Goal: Transaction & Acquisition: Book appointment/travel/reservation

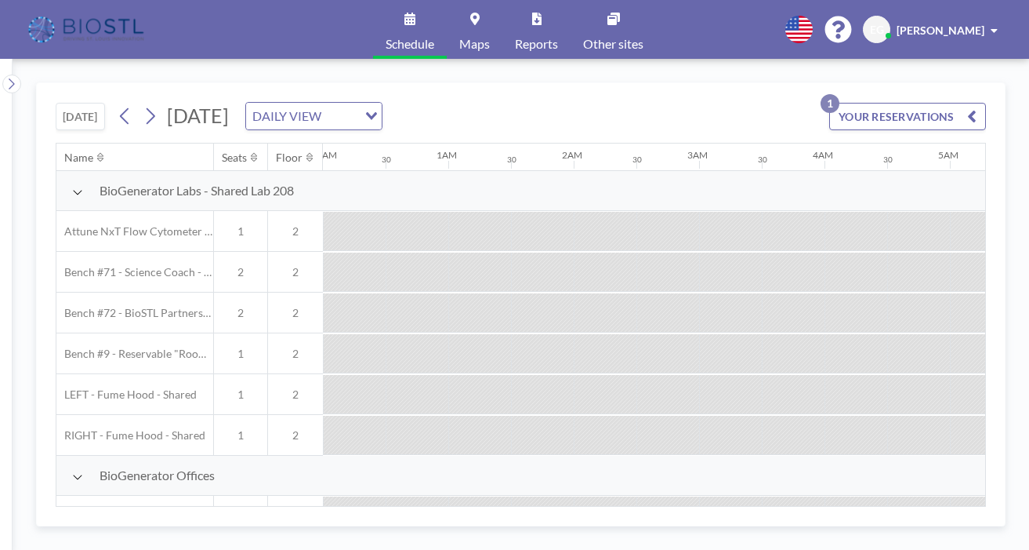
scroll to position [97, 1121]
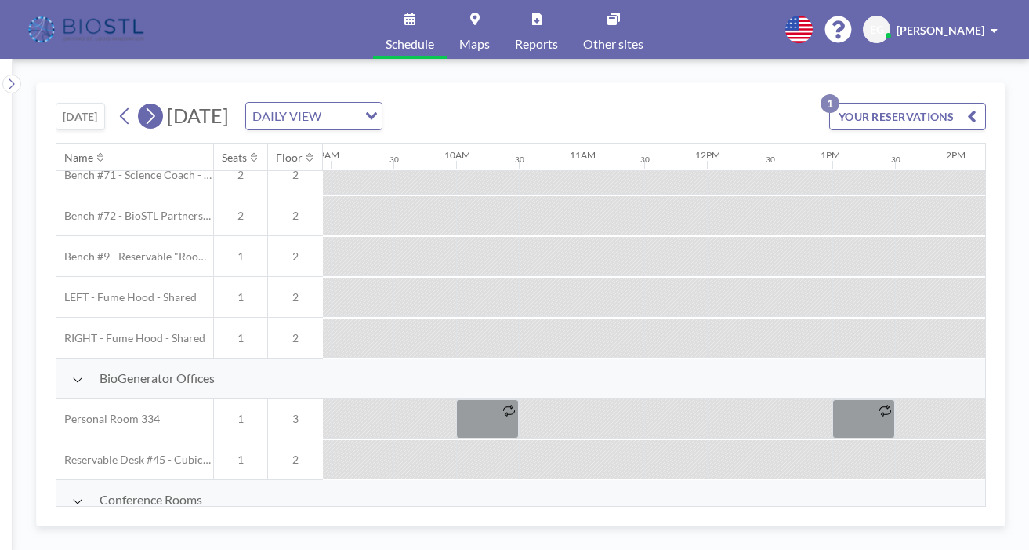
click at [143, 104] on icon at bounding box center [150, 116] width 15 height 24
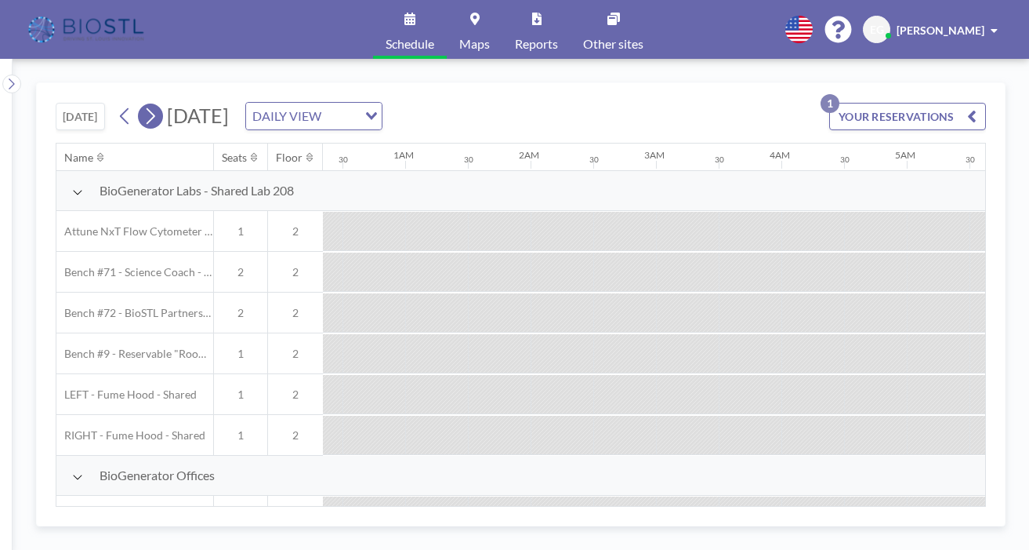
click at [143, 104] on icon at bounding box center [150, 116] width 15 height 24
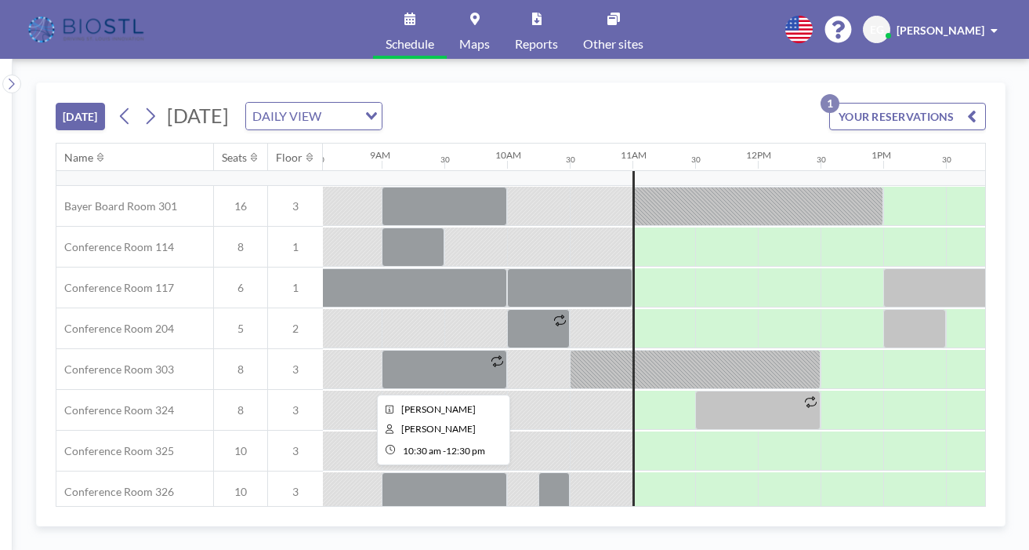
scroll to position [459, 1070]
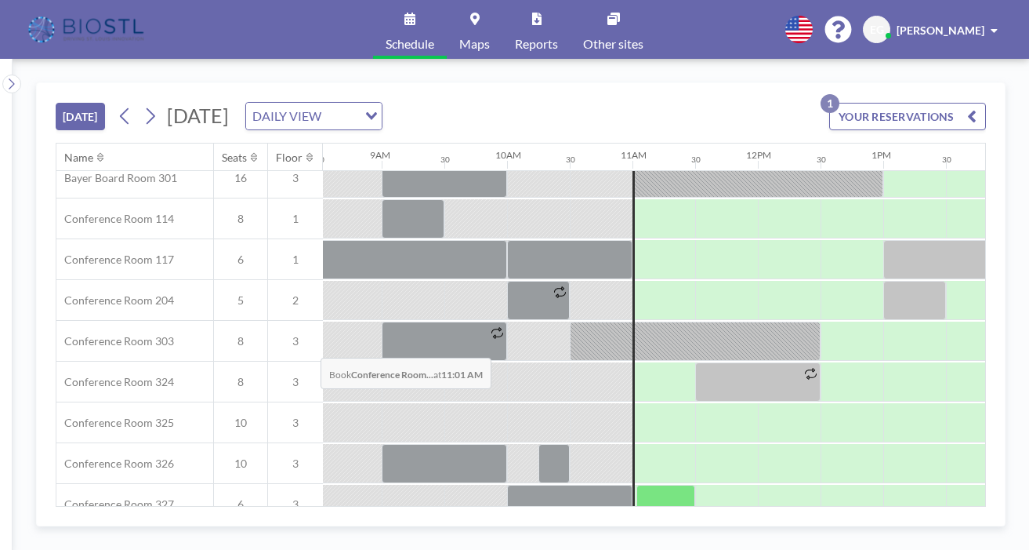
click at [633, 484] on div at bounding box center [664, 503] width 63 height 38
click at [633, 336] on div at bounding box center [634, 220] width 2 height 1016
click at [637, 484] on div at bounding box center [666, 503] width 59 height 39
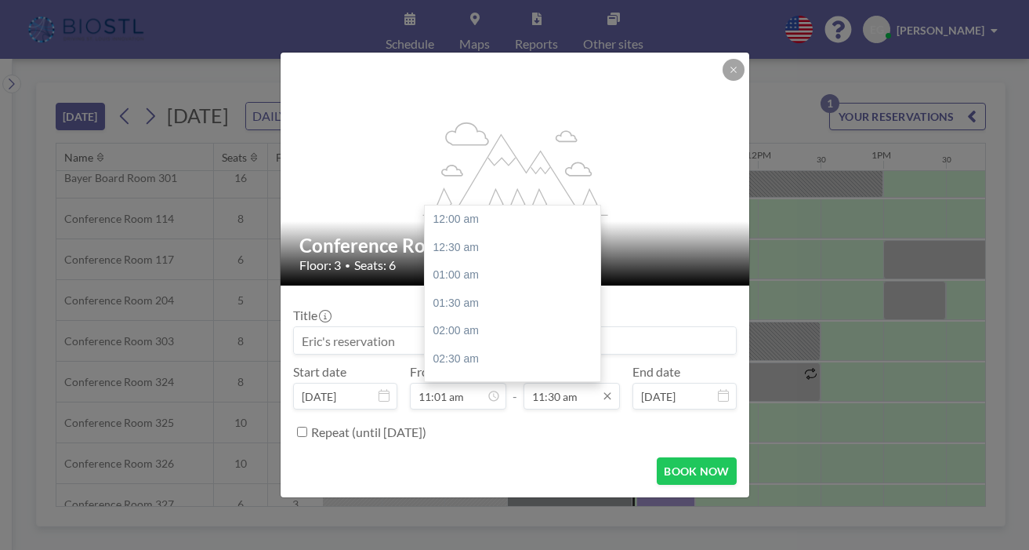
scroll to position [575, 0]
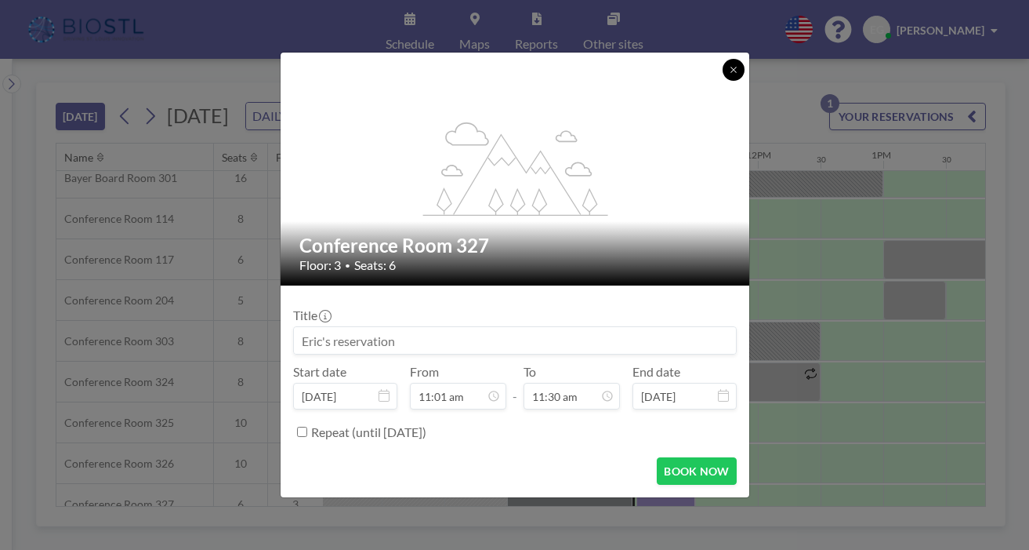
click at [729, 74] on icon at bounding box center [733, 69] width 9 height 9
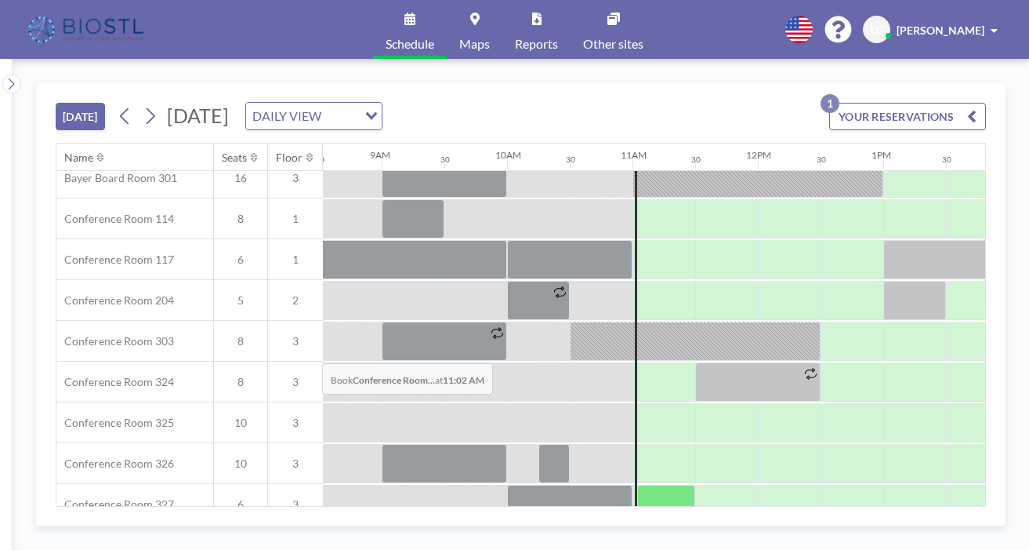
click at [637, 484] on div at bounding box center [666, 503] width 58 height 39
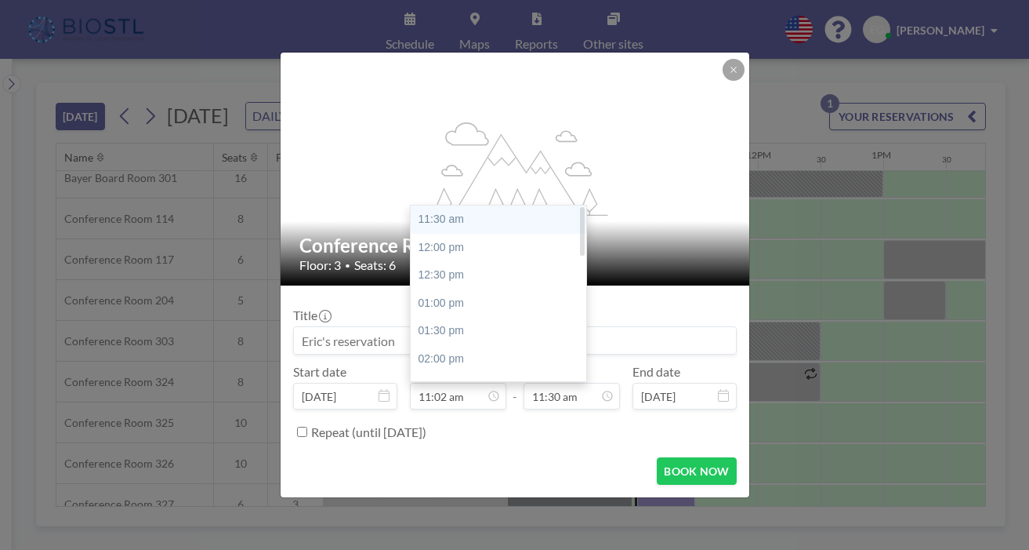
click at [455, 205] on div "11:30 am" at bounding box center [499, 219] width 176 height 28
type input "11:30 am"
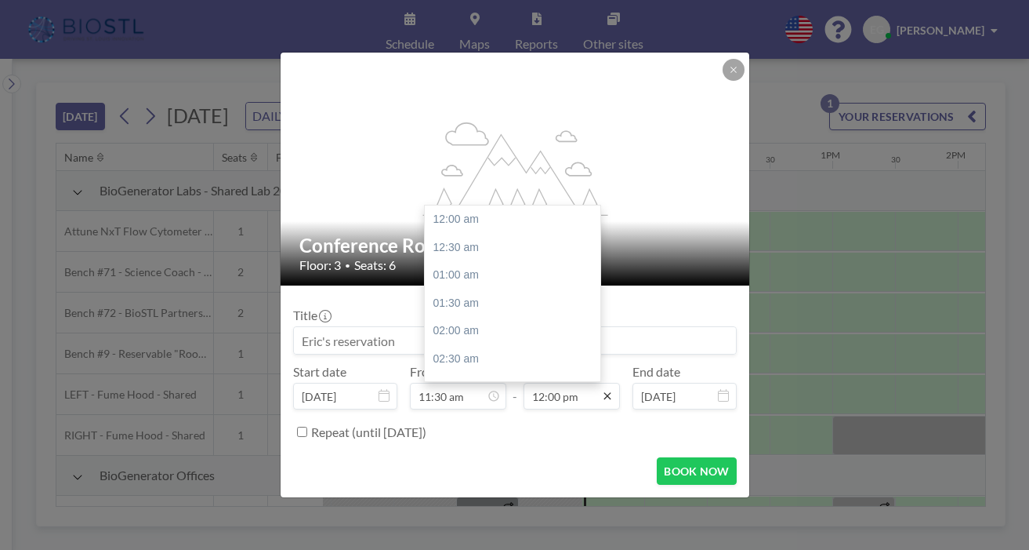
scroll to position [600, 0]
click at [565, 414] on div "02:30 pm" at bounding box center [513, 428] width 176 height 28
type input "02:30 pm"
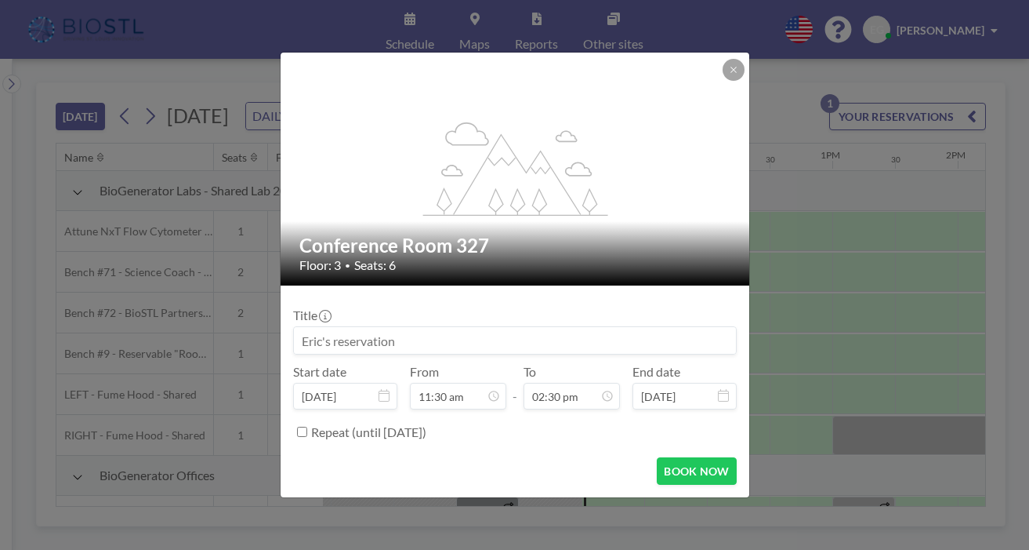
click at [473, 330] on input at bounding box center [515, 340] width 442 height 27
type input "NEURO360"
click at [662, 457] on button "BOOK NOW" at bounding box center [696, 470] width 79 height 27
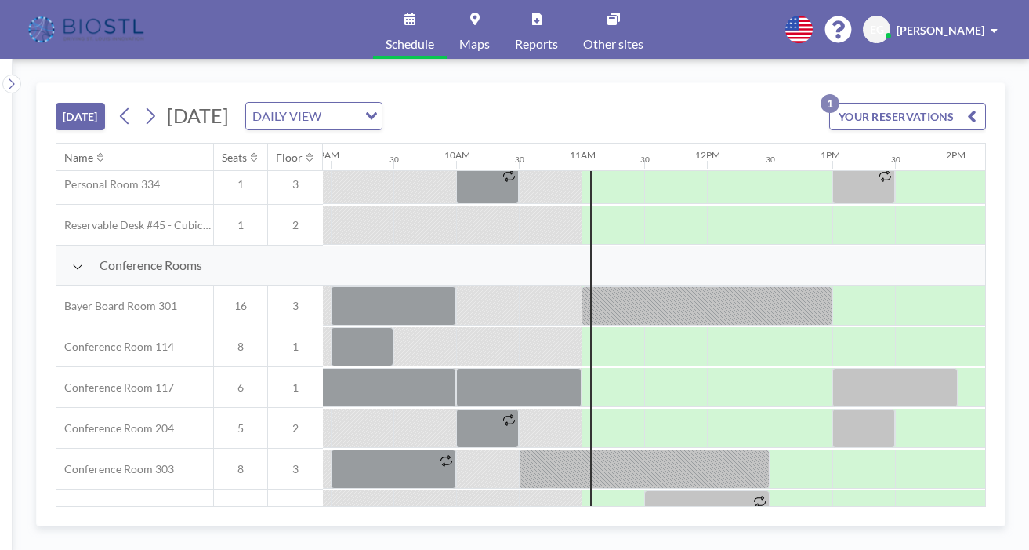
scroll to position [336, 1121]
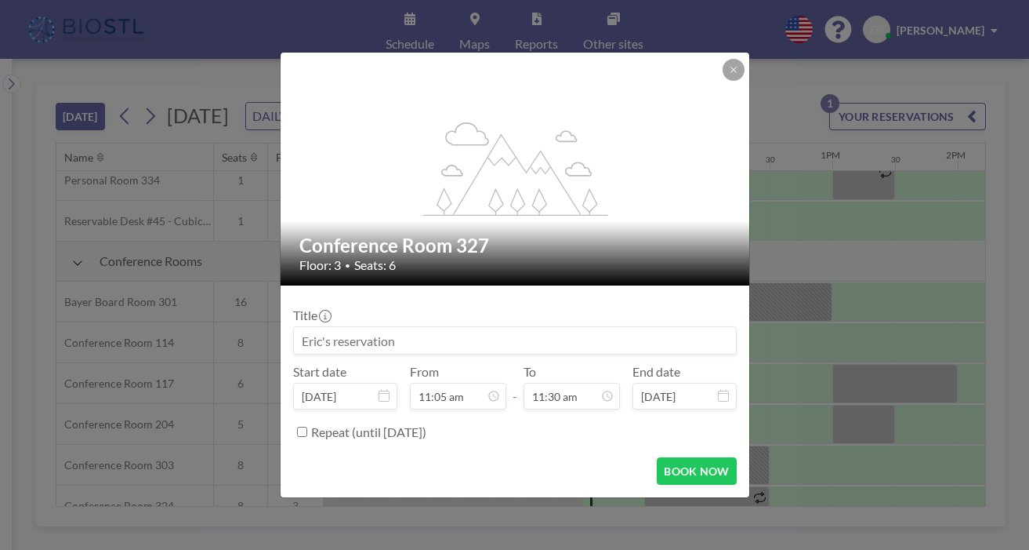
click at [399, 327] on input at bounding box center [515, 340] width 442 height 27
type input "[PERSON_NAME]"
click at [657, 457] on button "BOOK NOW" at bounding box center [696, 470] width 79 height 27
